Goal: Information Seeking & Learning: Learn about a topic

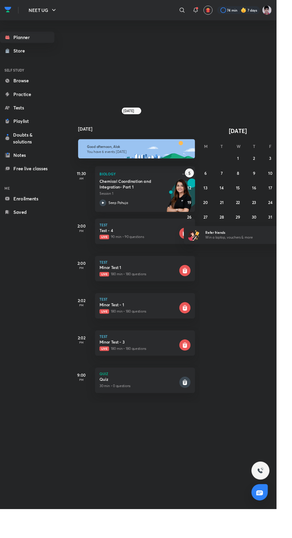
click at [169, 371] on p "Live 180 min • 180 questions" at bounding box center [146, 368] width 83 height 5
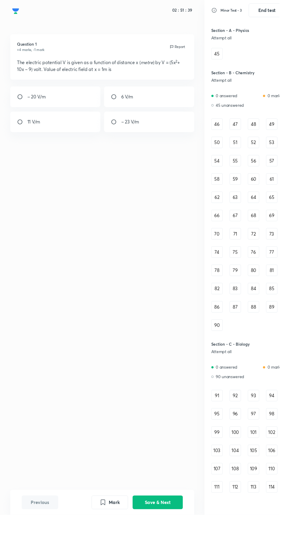
scroll to position [531, 0]
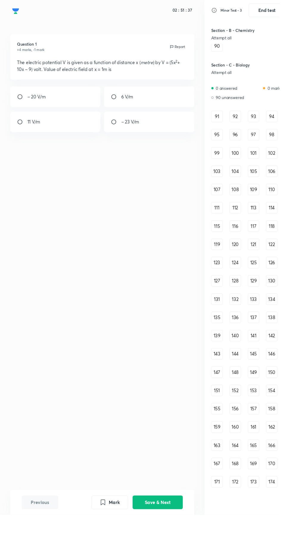
click at [226, 121] on div "91" at bounding box center [227, 122] width 12 height 12
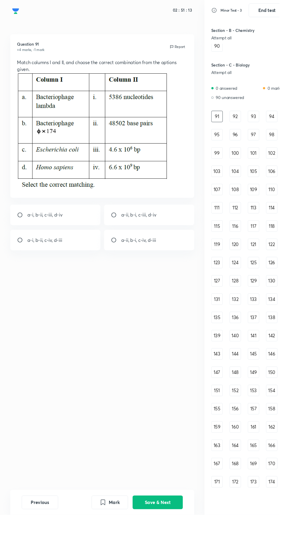
click at [163, 228] on div "a-ii, b-i, c-iii, d-iv" at bounding box center [156, 224] width 94 height 21
radio input "true"
click at [177, 532] on button "Save & Next" at bounding box center [165, 524] width 52 height 14
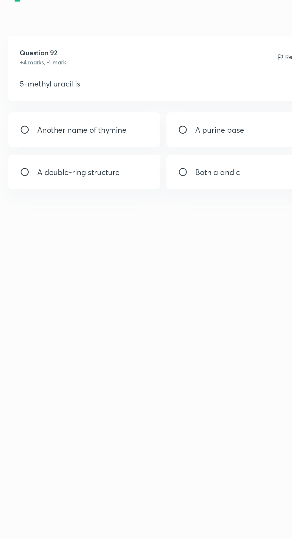
click at [85, 95] on div "Another name of thymine" at bounding box center [58, 93] width 94 height 21
radio input "true"
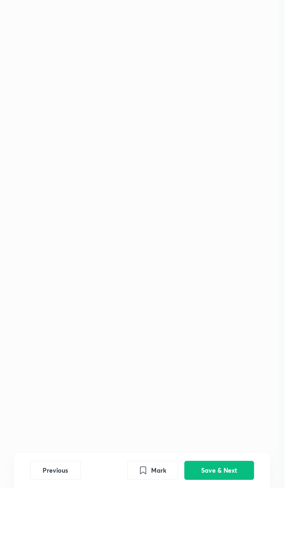
click at [161, 532] on button "Save & Next" at bounding box center [165, 524] width 52 height 14
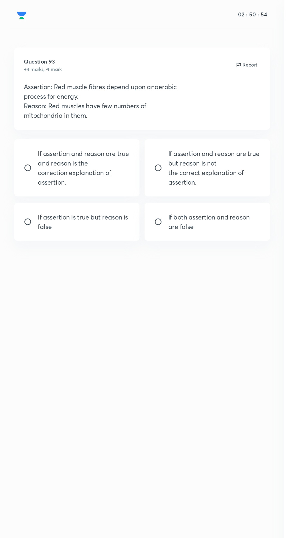
scroll to position [0, 0]
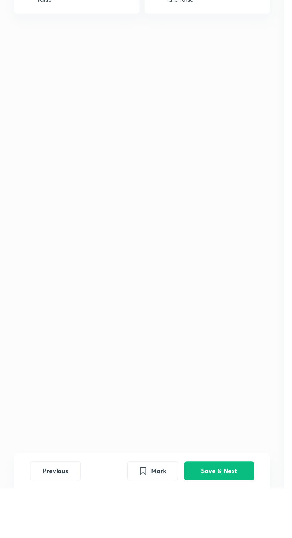
click at [169, 532] on button "Save & Next" at bounding box center [165, 524] width 52 height 14
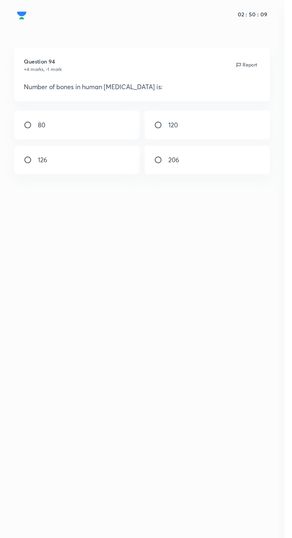
click at [27, 94] on input "radio" at bounding box center [23, 94] width 11 height 6
click at [79, 130] on div "﻿126" at bounding box center [58, 119] width 94 height 21
radio input "false"
radio input "true"
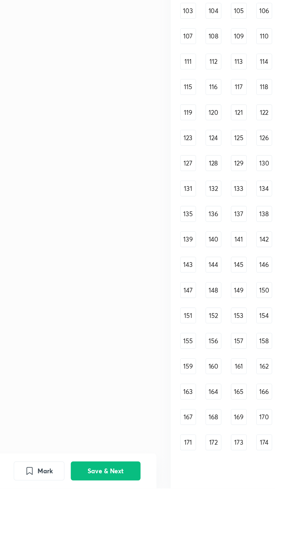
click at [173, 532] on button "Save & Next" at bounding box center [165, 524] width 52 height 14
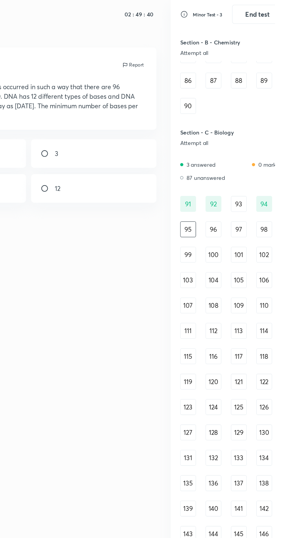
scroll to position [495, 0]
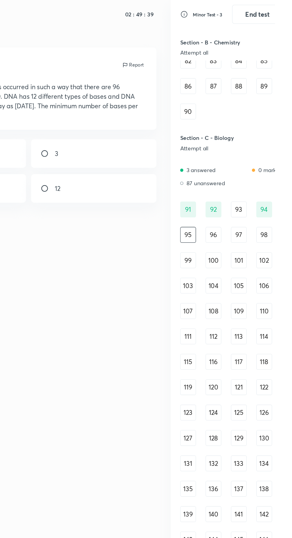
click at [265, 158] on div "93" at bounding box center [265, 157] width 12 height 12
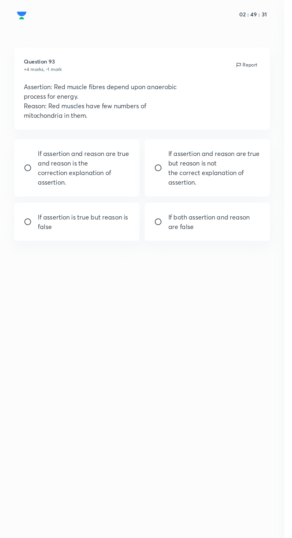
click at [163, 173] on p "If both assertion and reason are false" at bounding box center [161, 166] width 69 height 14
radio input "true"
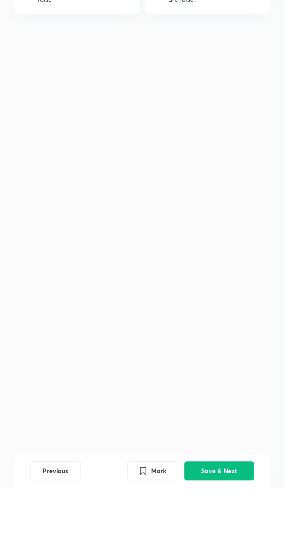
click at [164, 532] on button "Save & Next" at bounding box center [165, 524] width 52 height 14
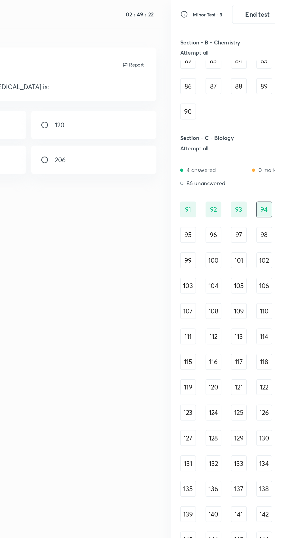
click at [226, 176] on div "95" at bounding box center [227, 176] width 12 height 12
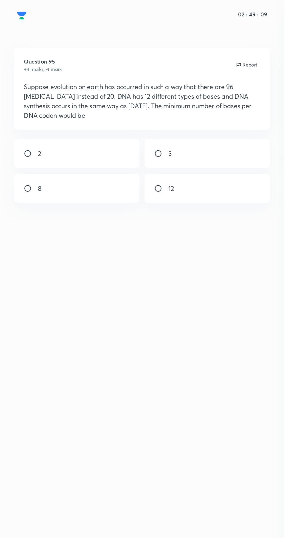
click at [23, 117] on input "radio" at bounding box center [23, 115] width 11 height 6
radio input "true"
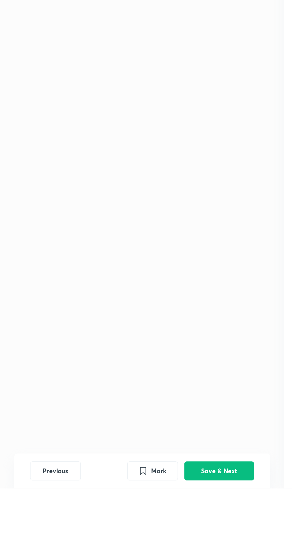
click at [163, 532] on button "Save & Next" at bounding box center [165, 524] width 52 height 14
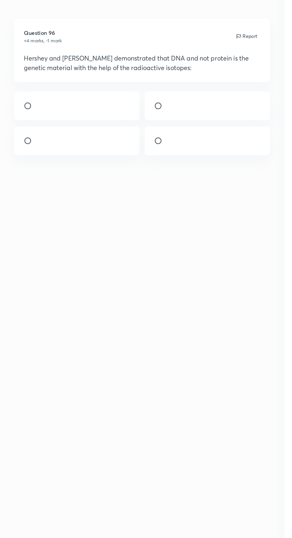
scroll to position [0, 0]
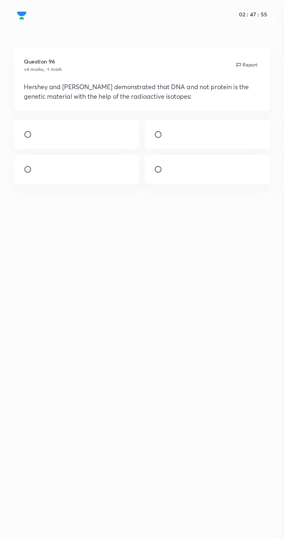
click at [124, 130] on input "radio" at bounding box center [121, 127] width 11 height 6
radio input "true"
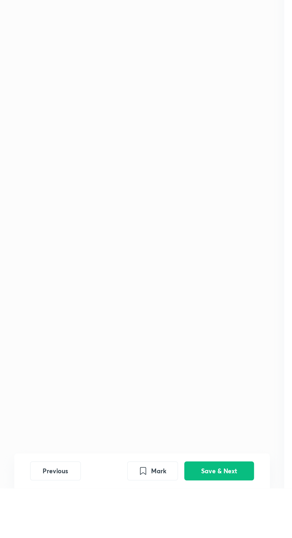
click at [173, 532] on button "Save & Next" at bounding box center [165, 524] width 52 height 14
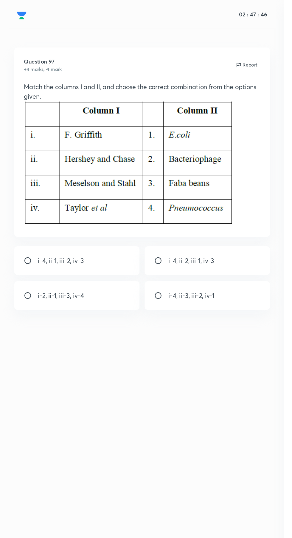
click at [188, 199] on div "i-4, ii-2, iii-1, iv-3" at bounding box center [156, 195] width 94 height 21
radio input "true"
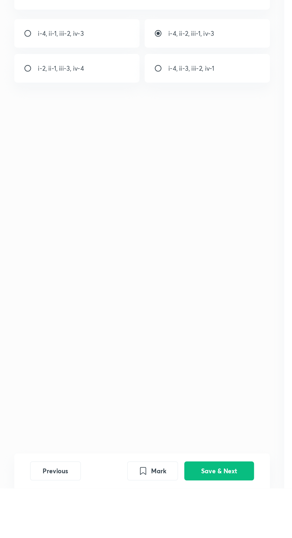
click at [168, 532] on button "Save & Next" at bounding box center [165, 524] width 52 height 14
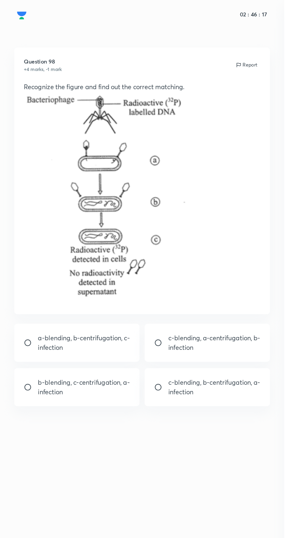
click at [93, 302] on div "b-blending, c-centrifugation, a-infection" at bounding box center [58, 291] width 94 height 29
radio input "true"
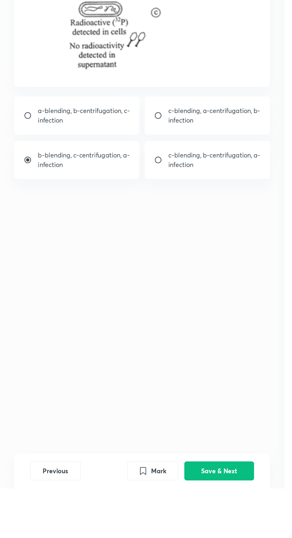
click at [175, 532] on button "Save & Next" at bounding box center [165, 524] width 52 height 14
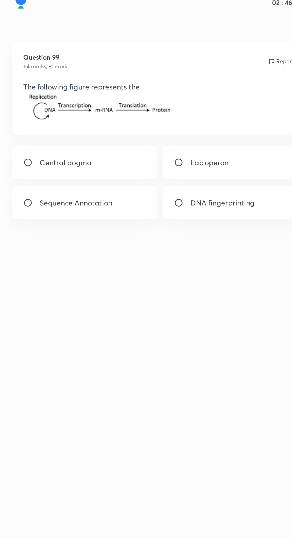
click at [51, 111] on div "Central dogma" at bounding box center [58, 114] width 94 height 21
radio input "true"
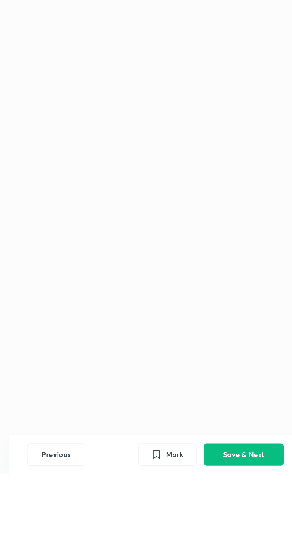
click at [171, 532] on button "Save & Next" at bounding box center [165, 524] width 52 height 14
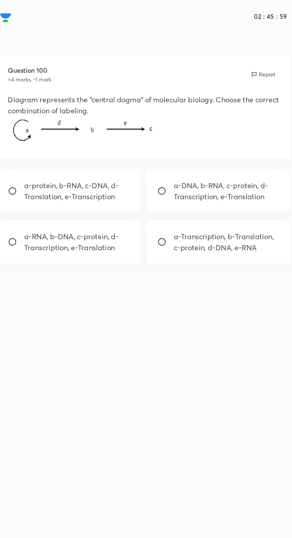
click at [183, 124] on p "a-DNA, b-RNA, c-protein, d-Transcription, e-Translation" at bounding box center [161, 125] width 69 height 14
radio input "true"
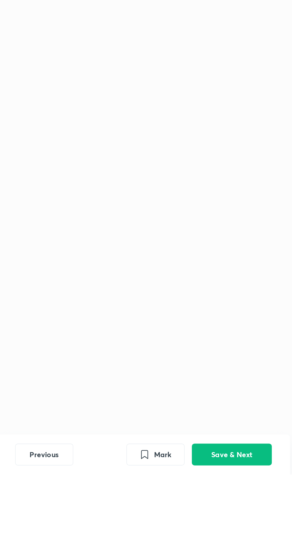
click at [172, 532] on button "Save & Next" at bounding box center [165, 524] width 52 height 14
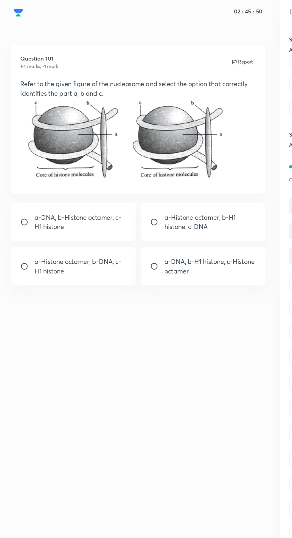
click at [188, 209] on p "a-DNA, b-H1 histone, c-Histone octamer" at bounding box center [161, 203] width 69 height 14
radio input "true"
click at [180, 175] on p "a-Histone octamer, b-H1 histone, c-DNA" at bounding box center [161, 169] width 69 height 14
radio input "true"
radio input "false"
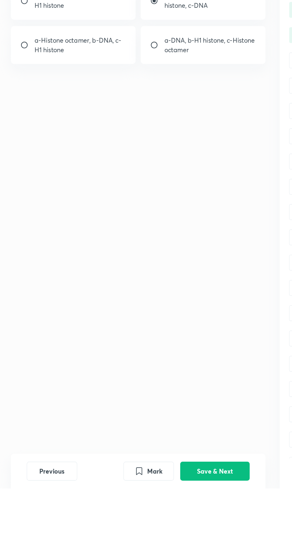
click at [170, 532] on button "Save & Next" at bounding box center [165, 524] width 52 height 14
